Goal: Task Accomplishment & Management: Use online tool/utility

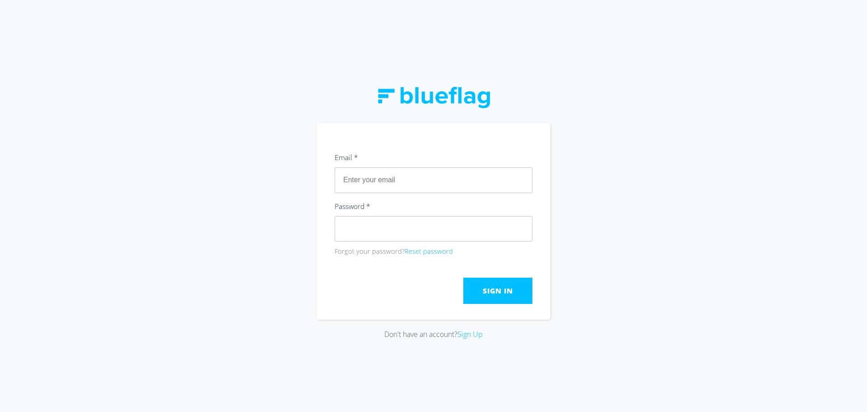
click at [414, 182] on input "text" at bounding box center [434, 179] width 198 height 25
type input "d"
type input "[PERSON_NAME][EMAIL_ADDRESS][DOMAIN_NAME]"
click button "Submit" at bounding box center [0, 0] width 0 height 0
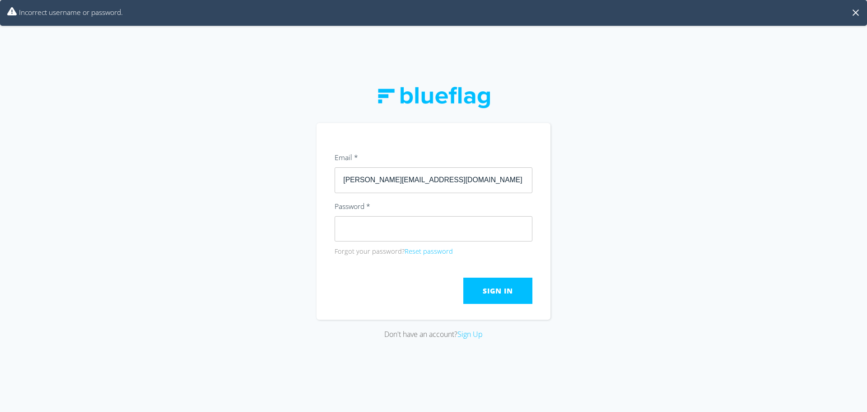
click at [307, 216] on div "Don't have an account? Sign Up" at bounding box center [433, 206] width 867 height 412
click button "Submit" at bounding box center [0, 0] width 0 height 0
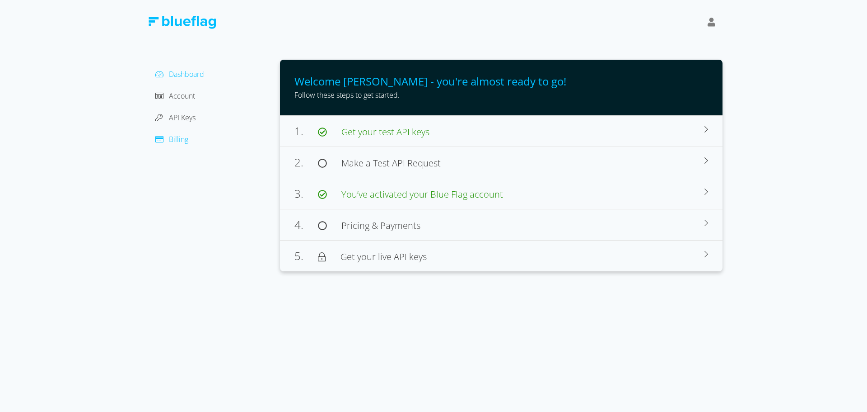
click at [178, 138] on span "Billing" at bounding box center [178, 139] width 19 height 10
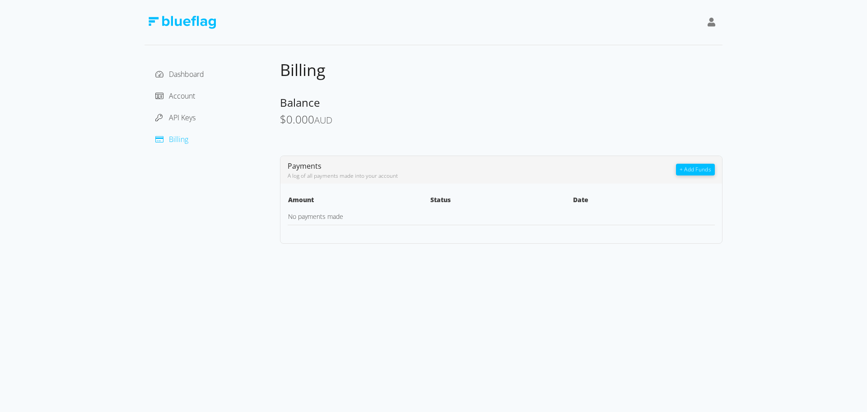
click at [694, 173] on button "+ Add Funds" at bounding box center [695, 170] width 39 height 12
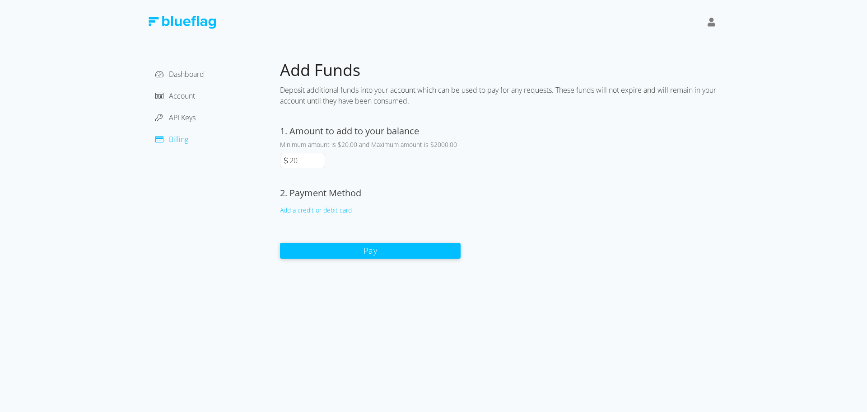
click at [362, 246] on button "Pay" at bounding box center [370, 251] width 181 height 16
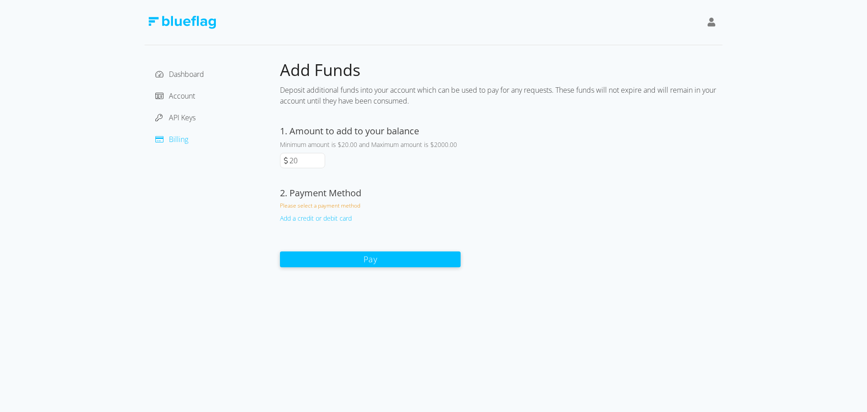
click at [313, 168] on div "1. Amount to add to your balance Minimum amount is $20.00 and Maximum amount is…" at bounding box center [370, 147] width 181 height 47
click at [311, 159] on input "20" at bounding box center [306, 160] width 37 height 14
click at [337, 218] on div "Add a credit or debit card" at bounding box center [370, 217] width 181 height 9
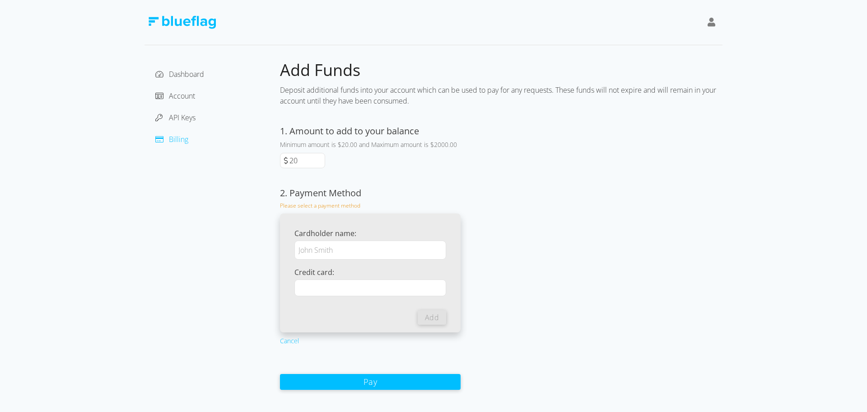
click at [329, 252] on input "Cardholder name:" at bounding box center [371, 249] width 152 height 19
drag, startPoint x: 352, startPoint y: 249, endPoint x: 227, endPoint y: 223, distance: 127.4
click at [227, 223] on div "Dashboard Account API Keys Billing Add Funds Deposit additional funds into your…" at bounding box center [434, 225] width 578 height 330
type input "[PERSON_NAME]"
click at [328, 281] on div at bounding box center [371, 287] width 152 height 17
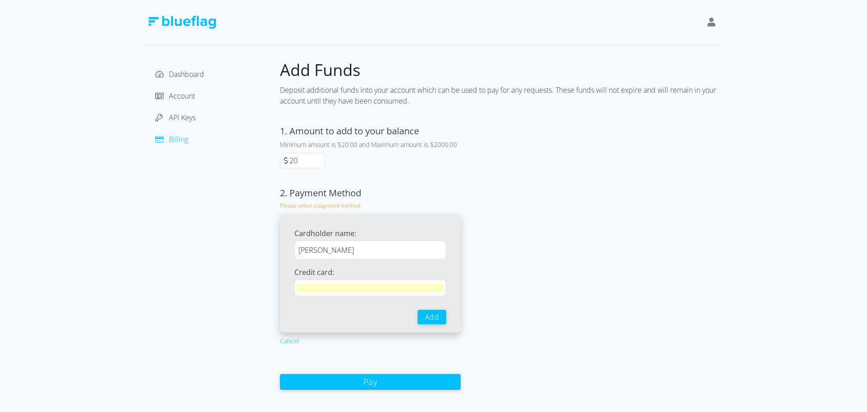
click at [431, 315] on button "Add" at bounding box center [432, 316] width 28 height 14
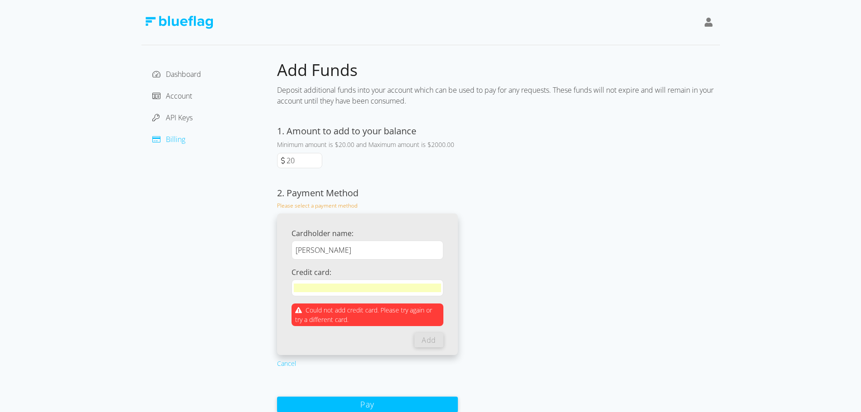
click at [368, 283] on iframe at bounding box center [367, 287] width 147 height 9
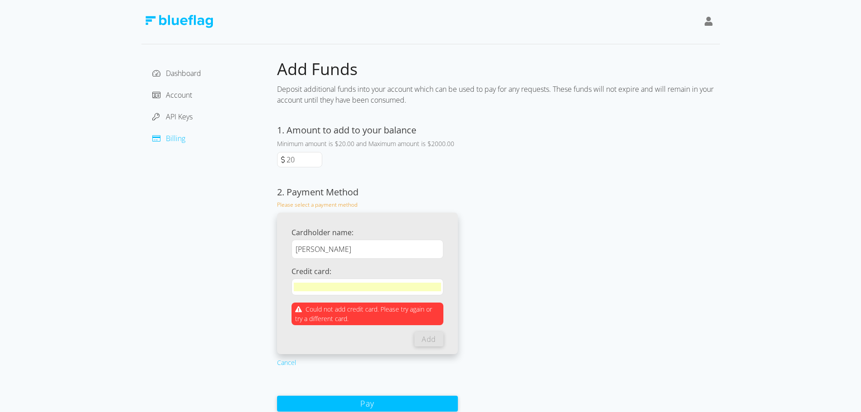
drag, startPoint x: 499, startPoint y: 281, endPoint x: 430, endPoint y: 279, distance: 68.7
click at [497, 281] on div "Add Funds Deposit additional funds into your account which can be used to pay f…" at bounding box center [498, 235] width 443 height 353
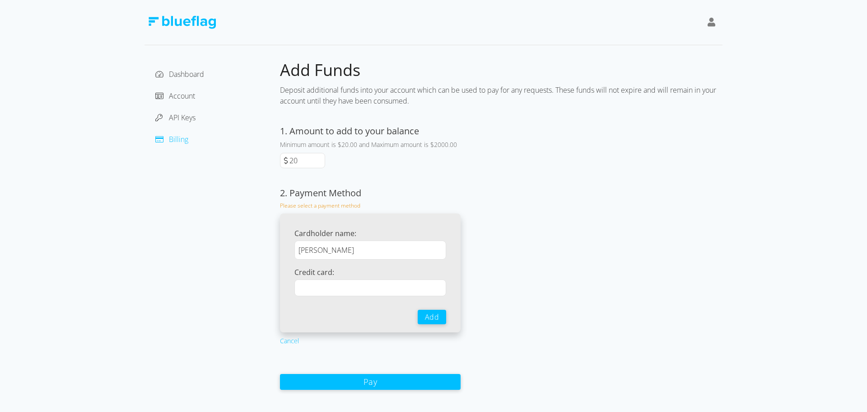
click at [440, 319] on button "Add" at bounding box center [432, 316] width 28 height 14
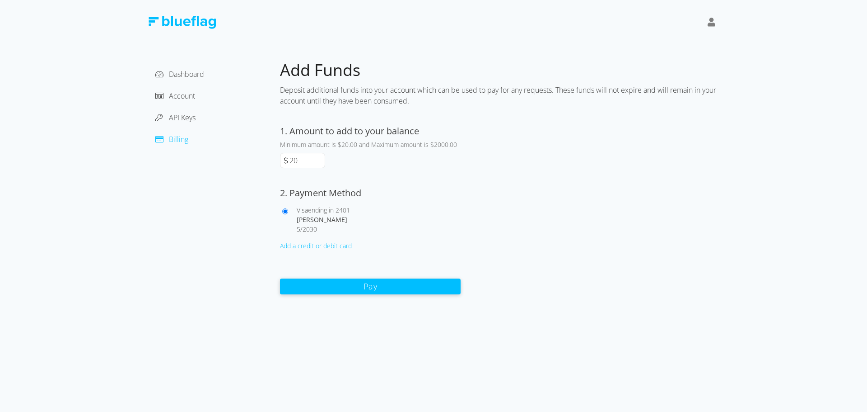
click at [361, 290] on button "Pay" at bounding box center [370, 286] width 181 height 16
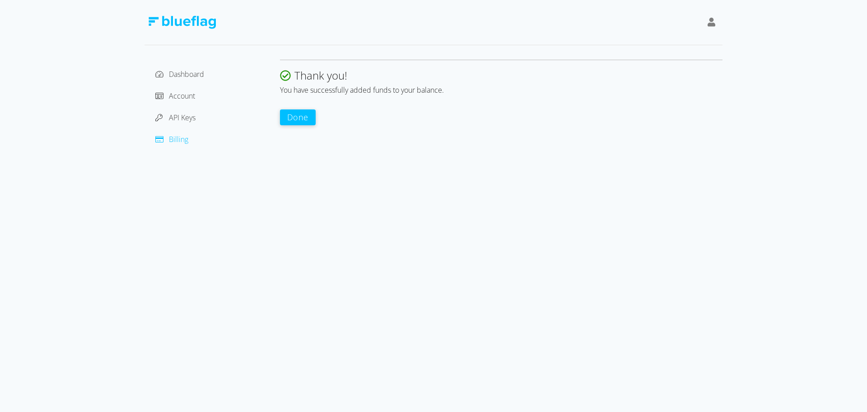
click at [296, 122] on button "Done" at bounding box center [298, 117] width 36 height 16
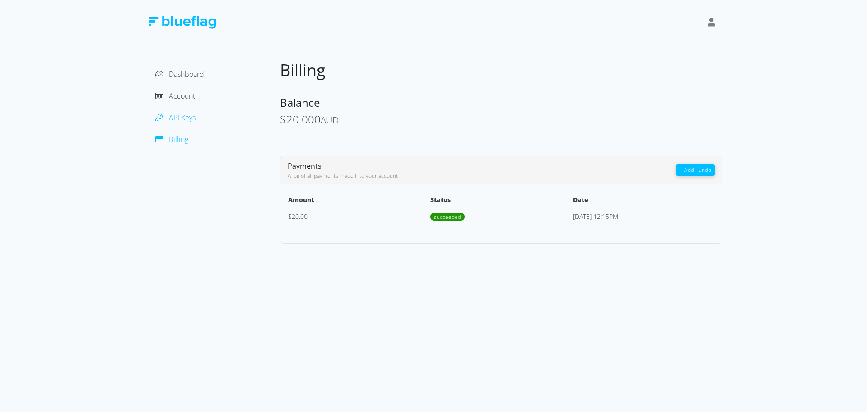
click at [180, 118] on span "API Keys" at bounding box center [182, 117] width 27 height 10
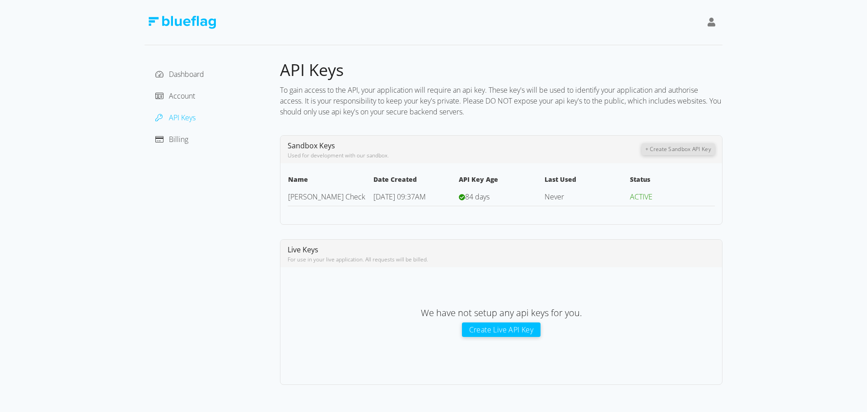
click at [678, 149] on button "+ Create Sandbox API Key" at bounding box center [678, 149] width 73 height 12
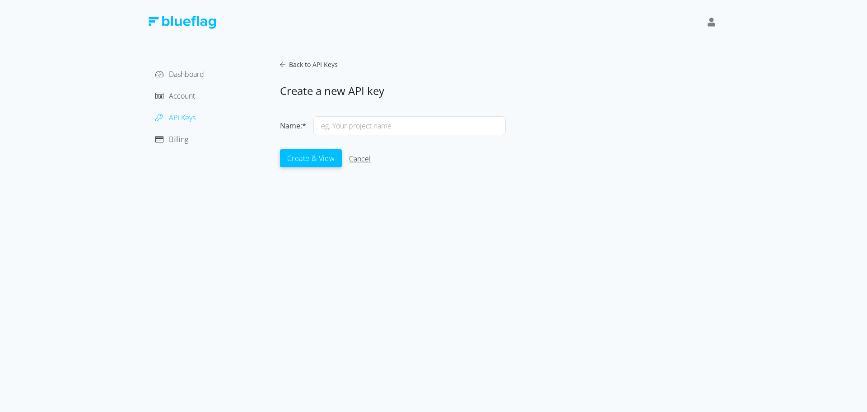
click at [367, 157] on link "Cancel" at bounding box center [360, 159] width 22 height 10
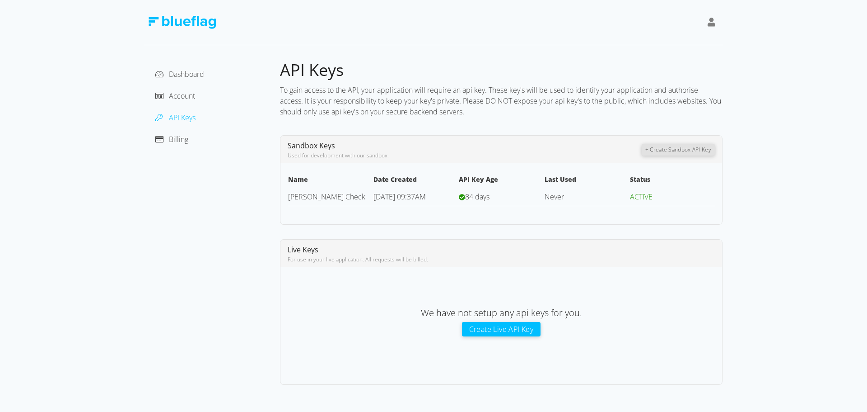
click at [530, 330] on button "Create Live API Key" at bounding box center [501, 329] width 79 height 14
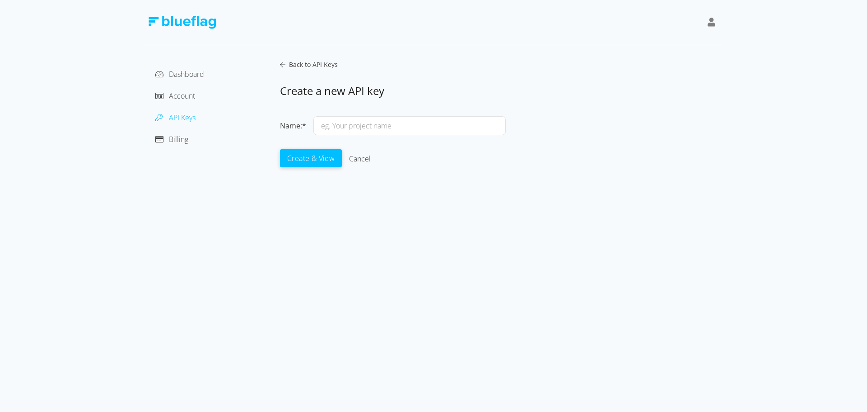
click at [389, 117] on input "text" at bounding box center [410, 125] width 192 height 19
type input "Check [PERSON_NAME]"
click at [311, 149] on button "Create & View" at bounding box center [311, 158] width 62 height 18
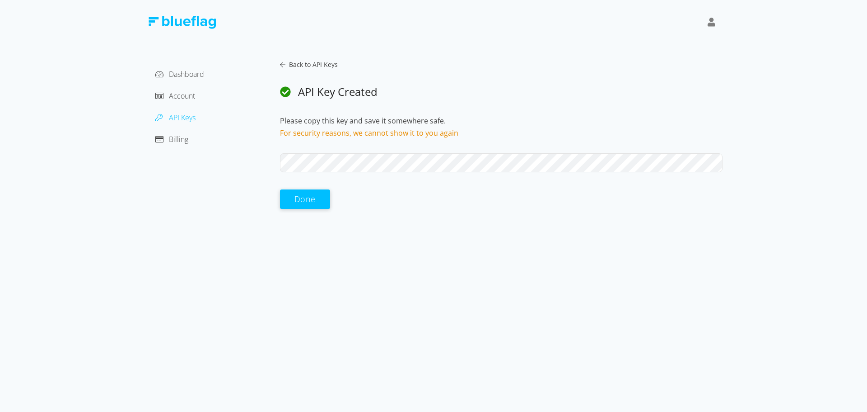
click at [274, 157] on div "Dashboard Account API Keys Billing Back to API Keys API Key Created Please copy…" at bounding box center [434, 135] width 578 height 150
click at [180, 64] on div "Dashboard Account API Keys Billing" at bounding box center [213, 135] width 136 height 150
click at [174, 77] on span "Dashboard" at bounding box center [186, 74] width 35 height 10
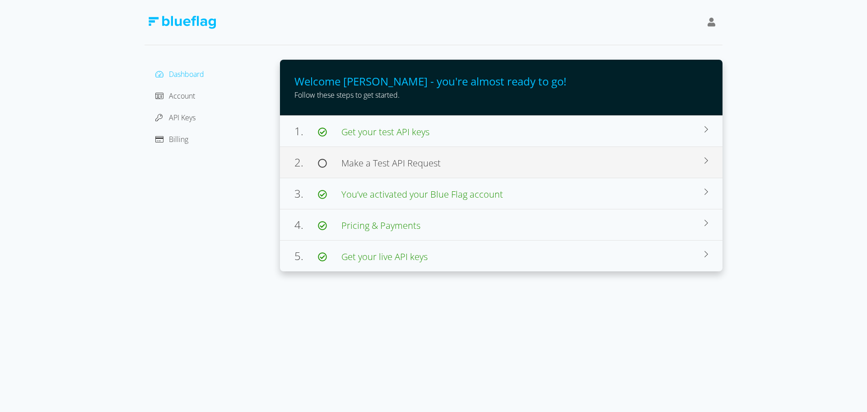
click at [459, 168] on div "2. Make a Test API Request" at bounding box center [500, 162] width 410 height 16
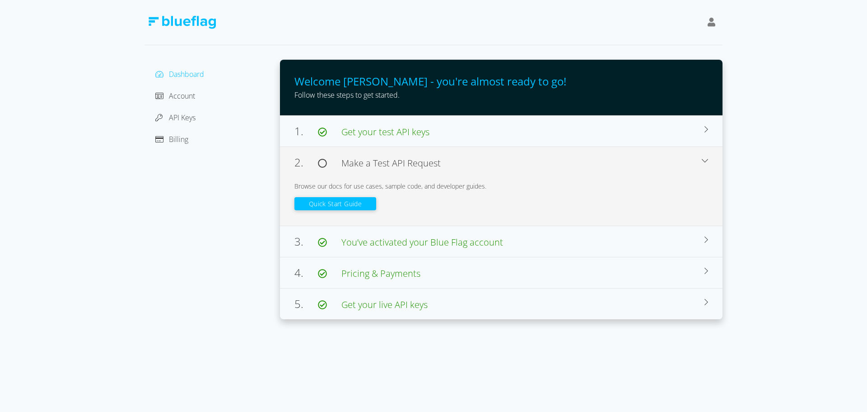
click at [352, 200] on button "Quick Start Guide" at bounding box center [336, 203] width 82 height 13
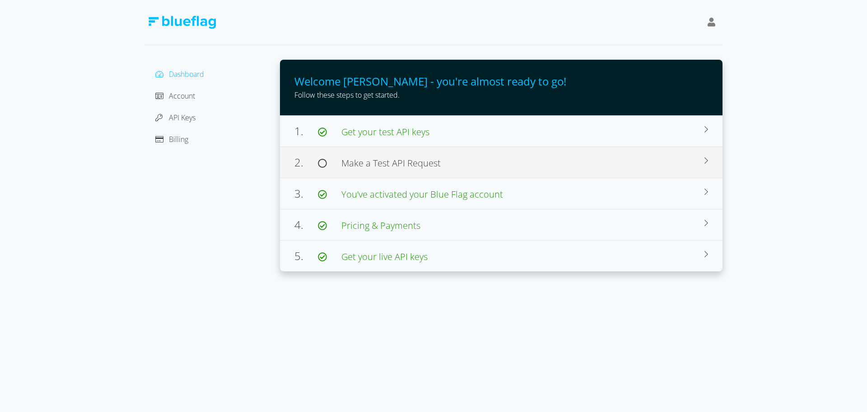
click at [372, 165] on span "Make a Test API Request" at bounding box center [391, 163] width 99 height 12
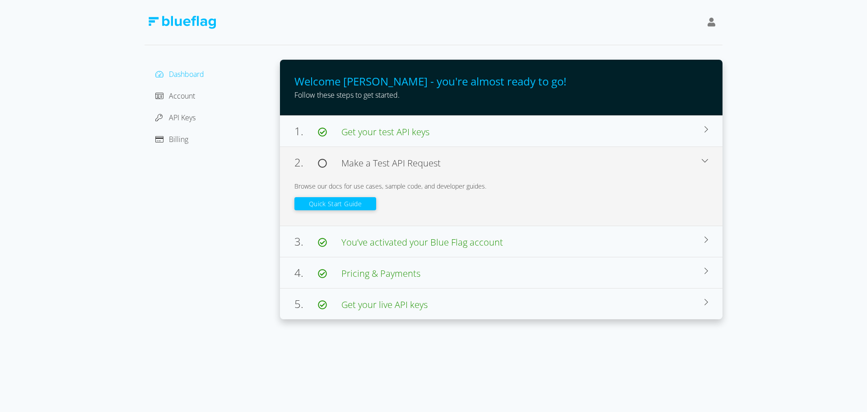
click at [346, 204] on button "Quick Start Guide" at bounding box center [336, 203] width 82 height 13
